Goal: Check status: Verify the current state of an ongoing process or item

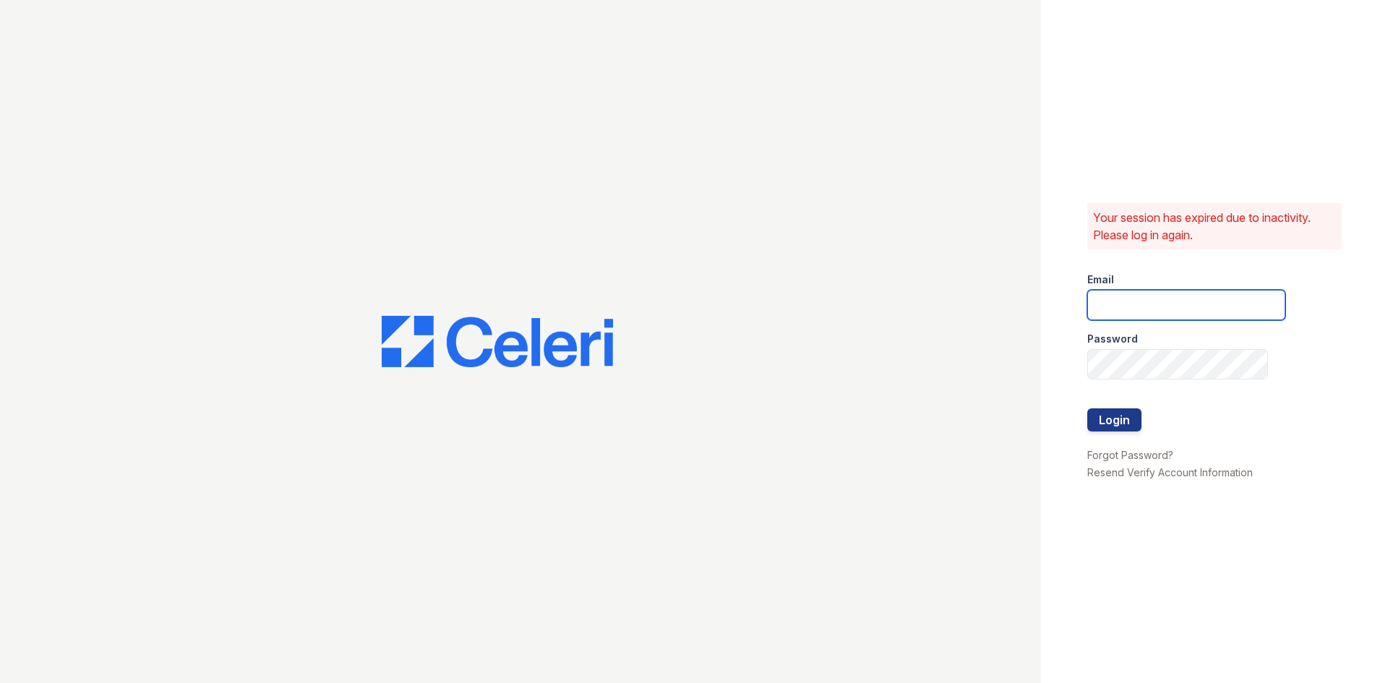
click at [1109, 300] on input "email" at bounding box center [1187, 305] width 198 height 30
type input "washington2@cafmanagement.com"
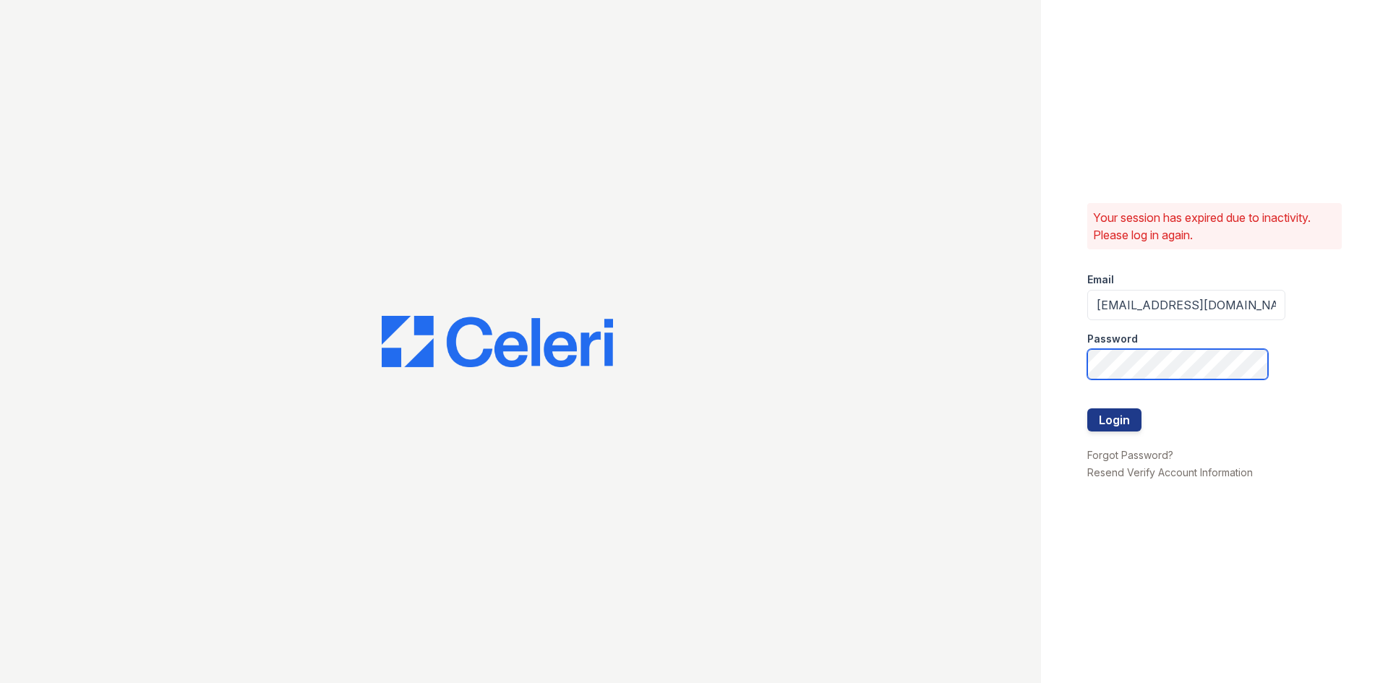
click at [1088, 409] on button "Login" at bounding box center [1115, 420] width 54 height 23
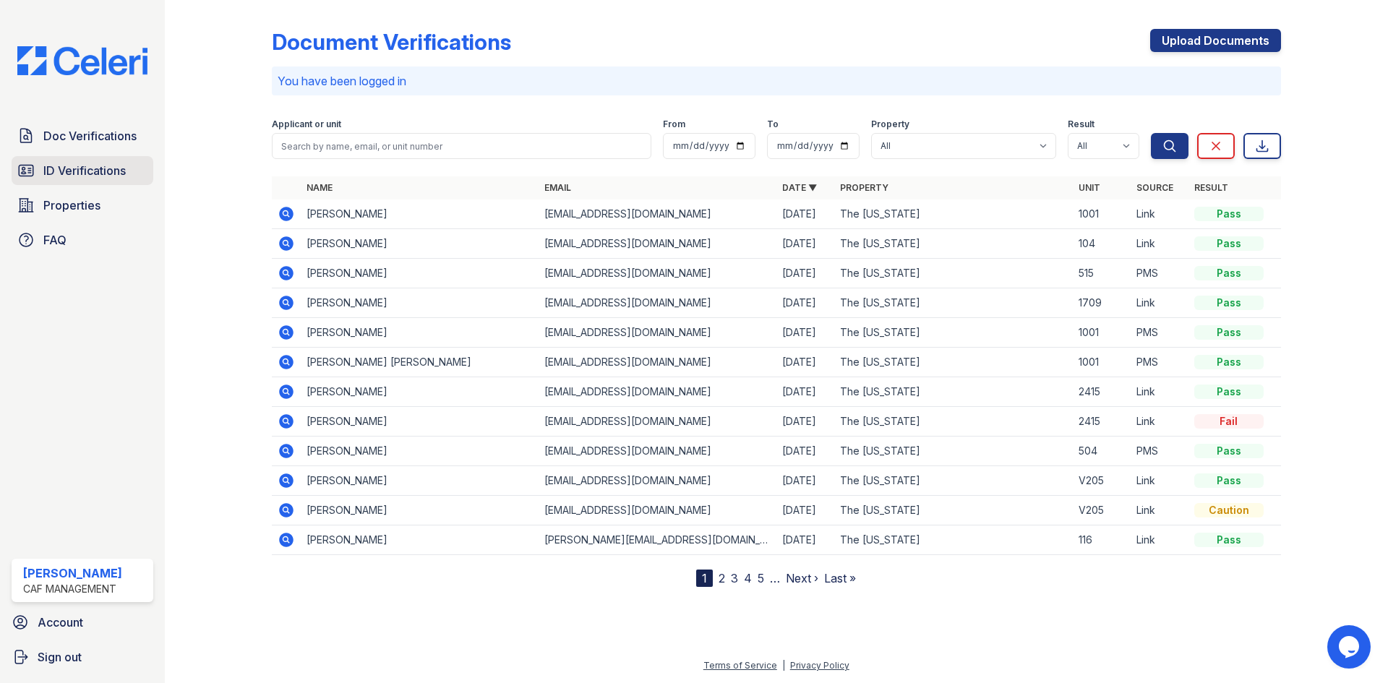
click at [83, 181] on link "ID Verifications" at bounding box center [83, 170] width 142 height 29
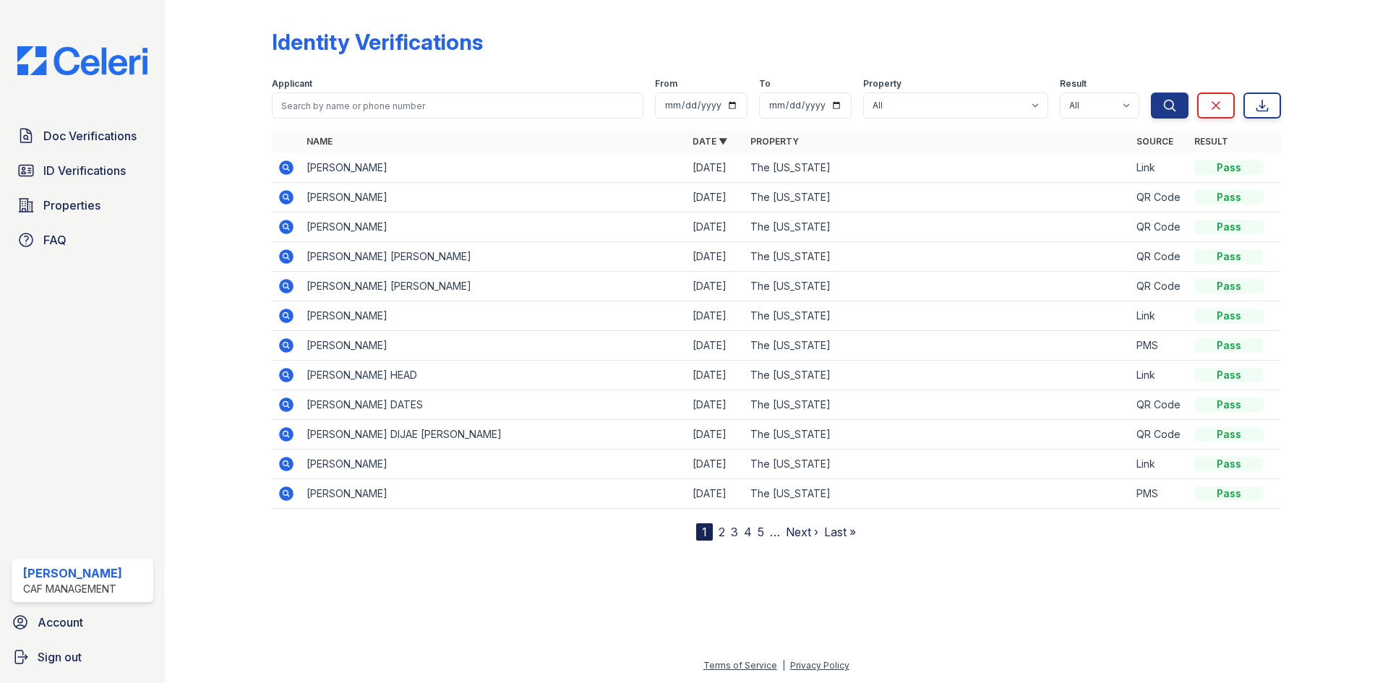
click at [296, 160] on td at bounding box center [286, 168] width 29 height 30
click at [289, 166] on icon at bounding box center [286, 167] width 17 height 17
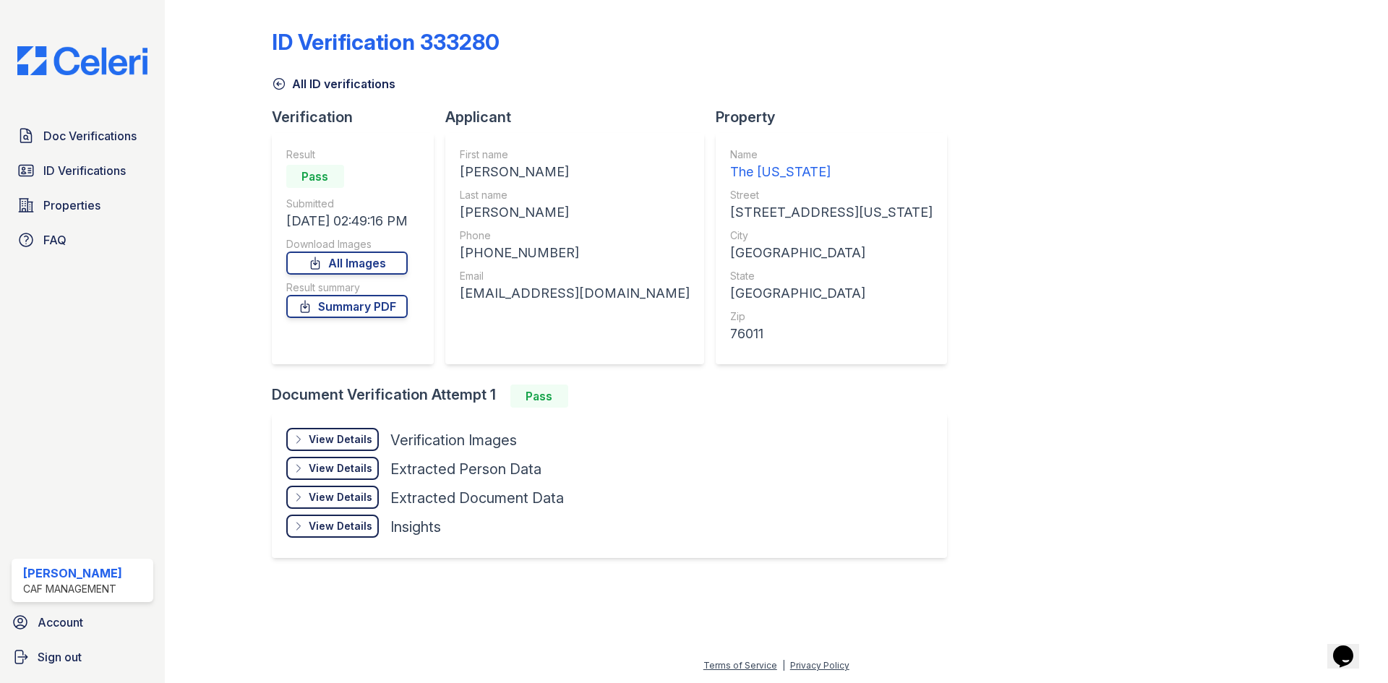
click at [336, 434] on div "View Details" at bounding box center [341, 439] width 64 height 14
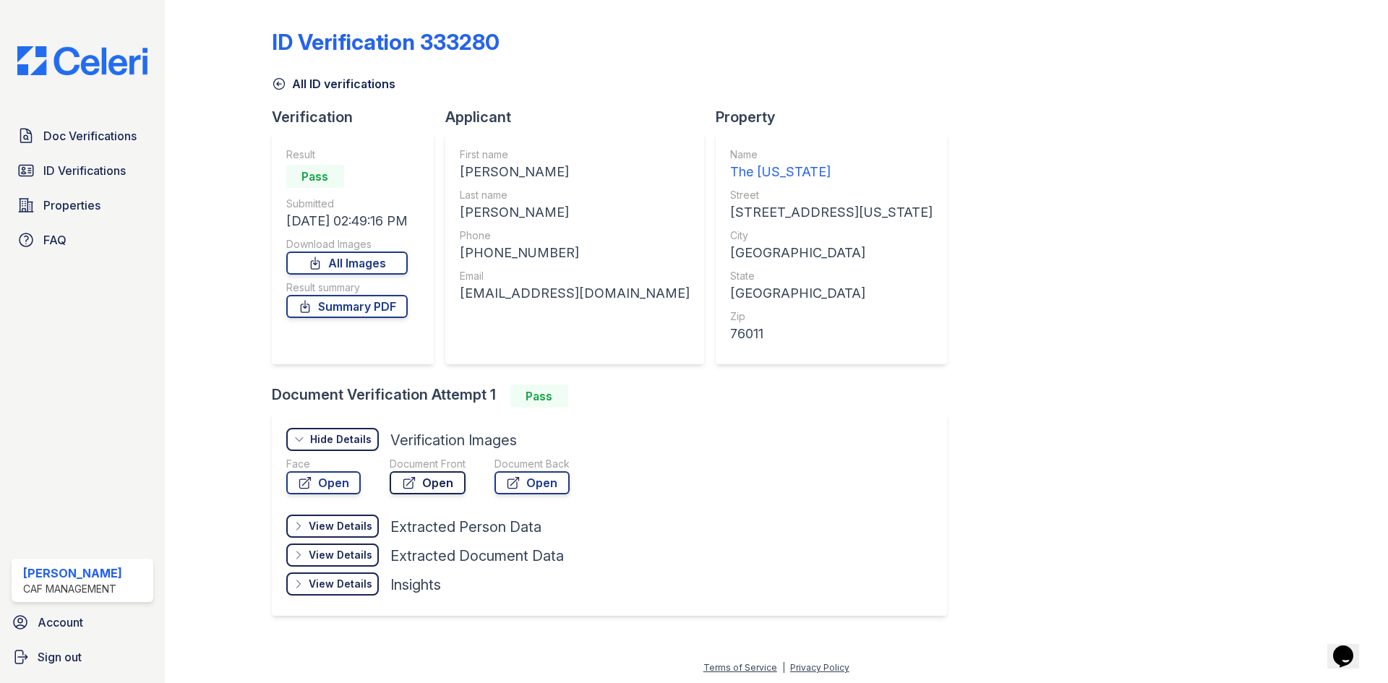
click at [441, 482] on link "Open" at bounding box center [428, 482] width 76 height 23
